Goal: Check status: Check status

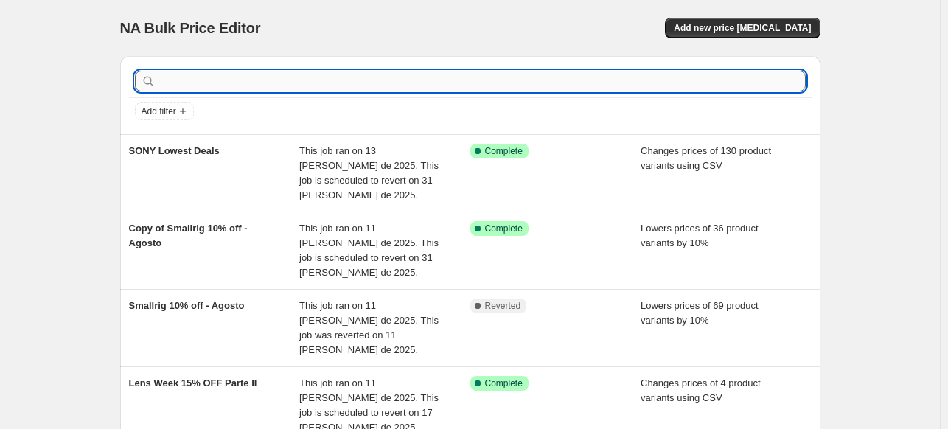
click at [439, 81] on input "text" at bounding box center [482, 81] width 647 height 21
type input "canon"
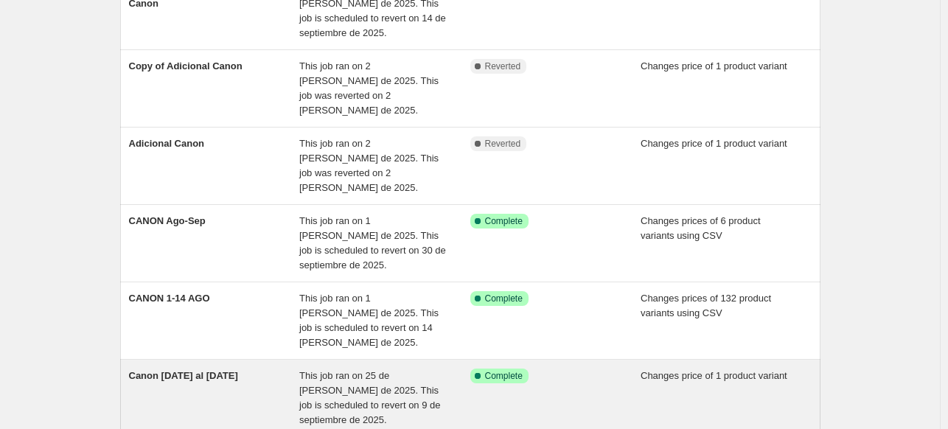
scroll to position [115, 0]
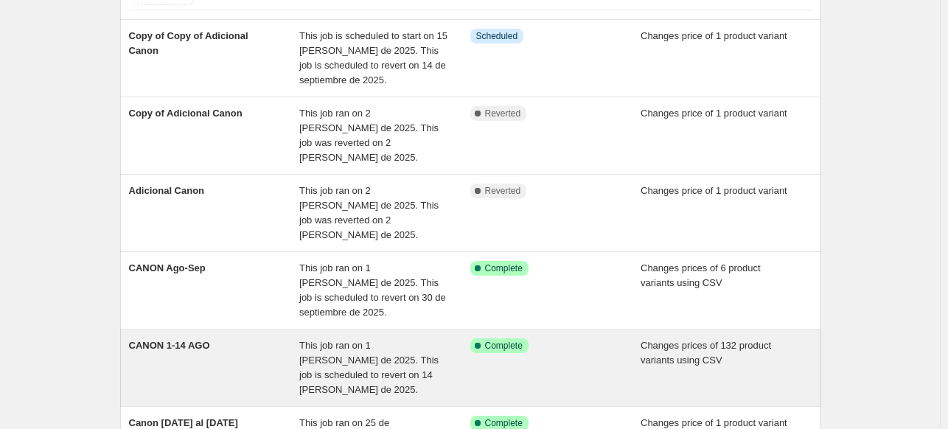
click at [359, 340] on span "This job ran on 1 [PERSON_NAME] de 2025. This job is scheduled to revert on 14 …" at bounding box center [368, 367] width 139 height 55
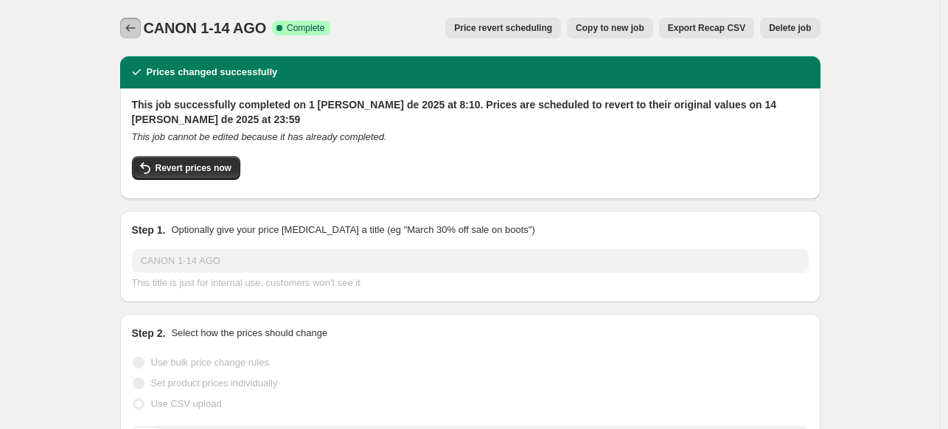
click at [124, 23] on button "Price change jobs" at bounding box center [130, 28] width 21 height 21
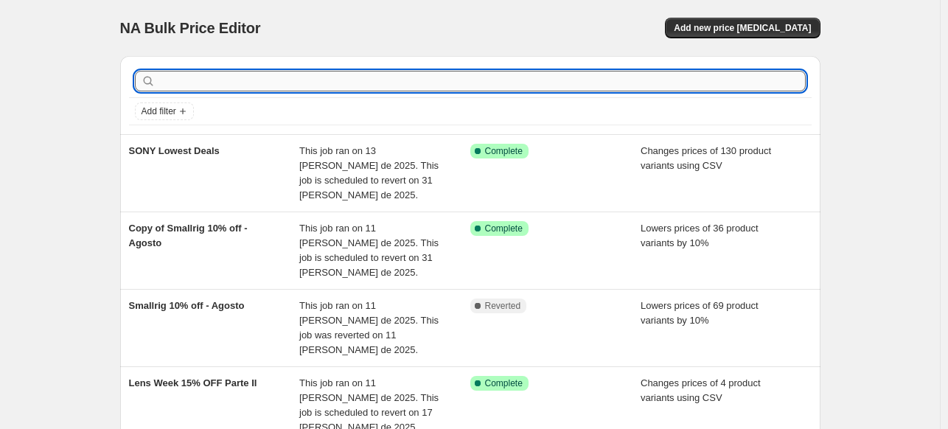
click at [232, 82] on input "text" at bounding box center [482, 81] width 647 height 21
type input "canon"
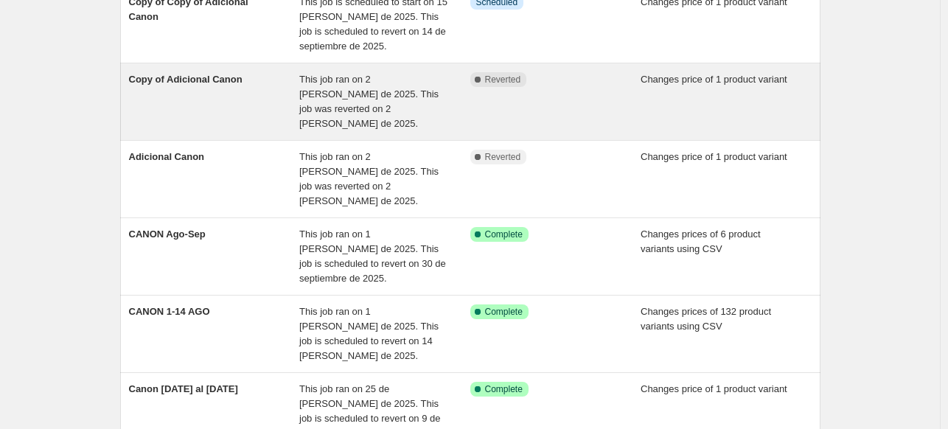
scroll to position [150, 0]
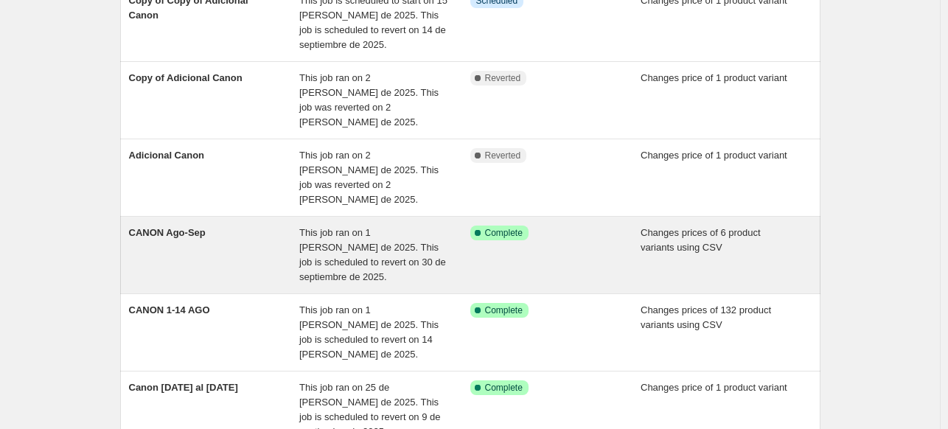
click at [313, 227] on span "This job ran on 1 [PERSON_NAME] de 2025. This job is scheduled to revert on 30 …" at bounding box center [372, 254] width 147 height 55
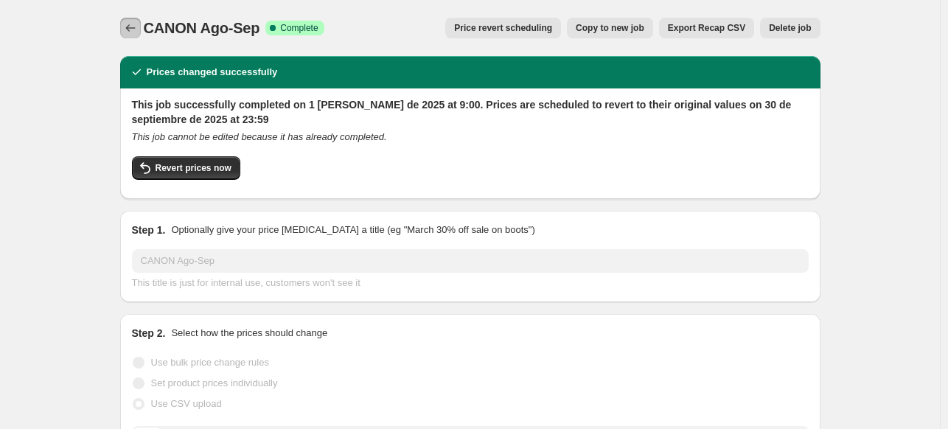
click at [138, 27] on icon "Price change jobs" at bounding box center [130, 28] width 15 height 15
